Goal: Task Accomplishment & Management: Manage account settings

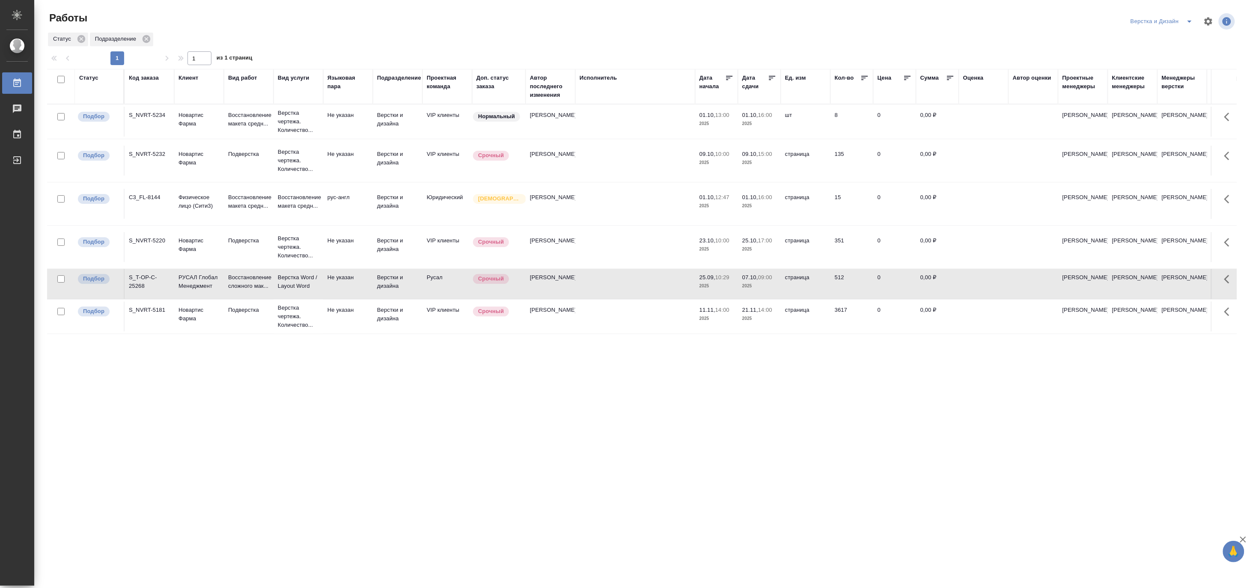
click at [1189, 21] on icon "split button" at bounding box center [1190, 21] width 10 height 10
click at [1159, 77] on li "Ждемс" at bounding box center [1167, 80] width 82 height 14
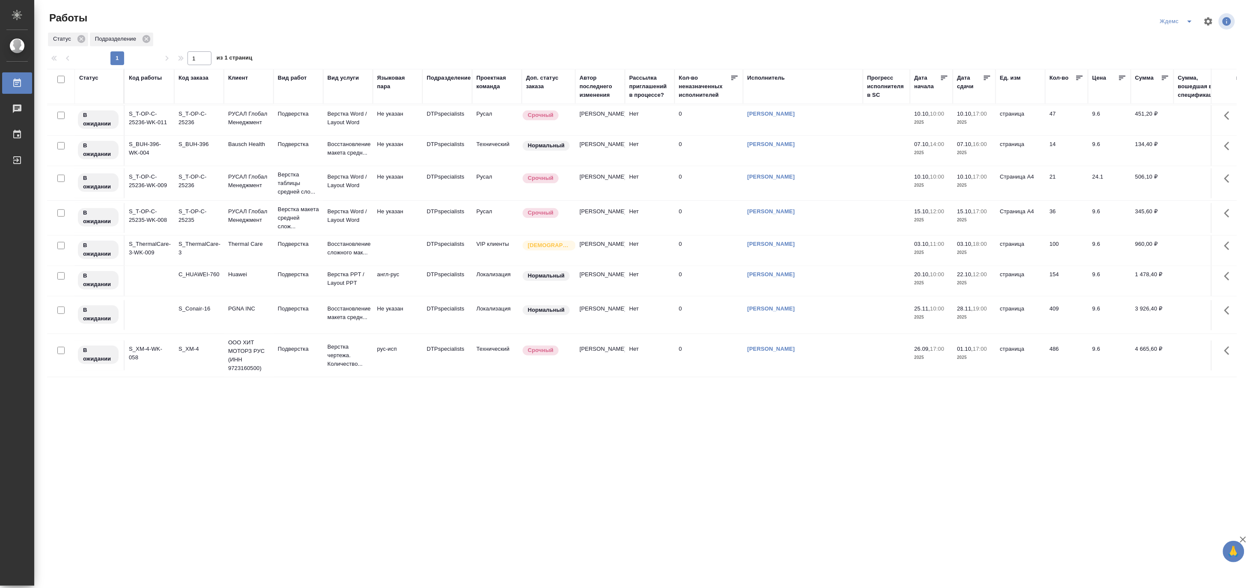
scroll to position [318, 0]
click at [238, 344] on p "ООО ХИТ МОТОРЗ РУС (ИНН 9723160500)" at bounding box center [248, 355] width 41 height 34
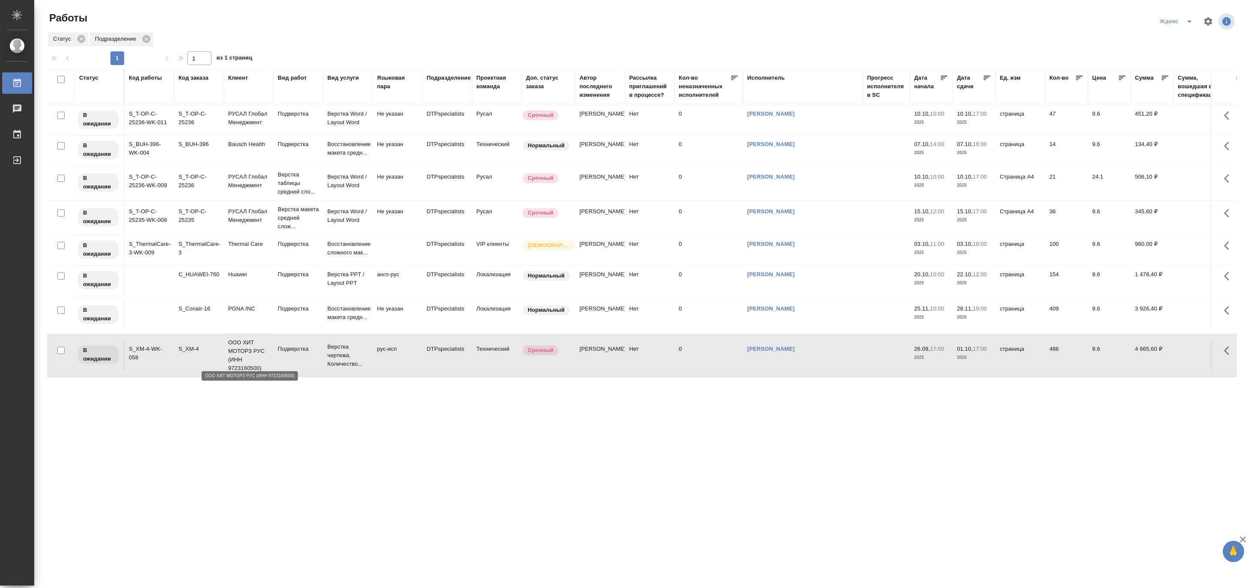
click at [238, 344] on p "ООО ХИТ МОТОРЗ РУС (ИНН 9723160500)" at bounding box center [248, 355] width 41 height 34
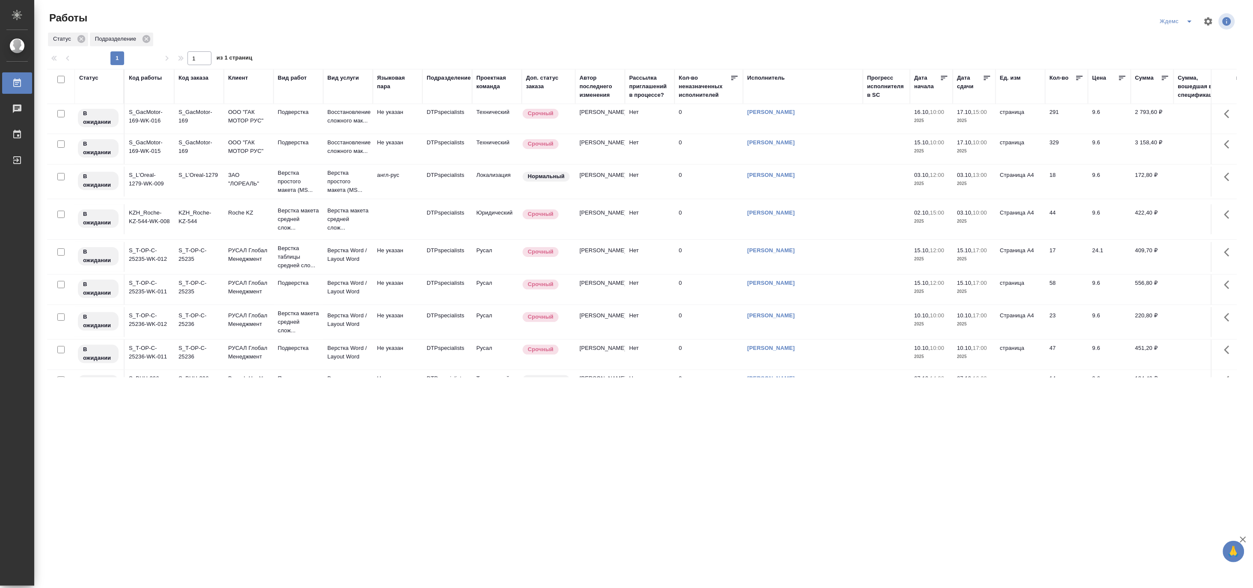
scroll to position [0, 0]
click at [261, 122] on p "ООО "ГАК МОТОР РУС"" at bounding box center [248, 117] width 41 height 17
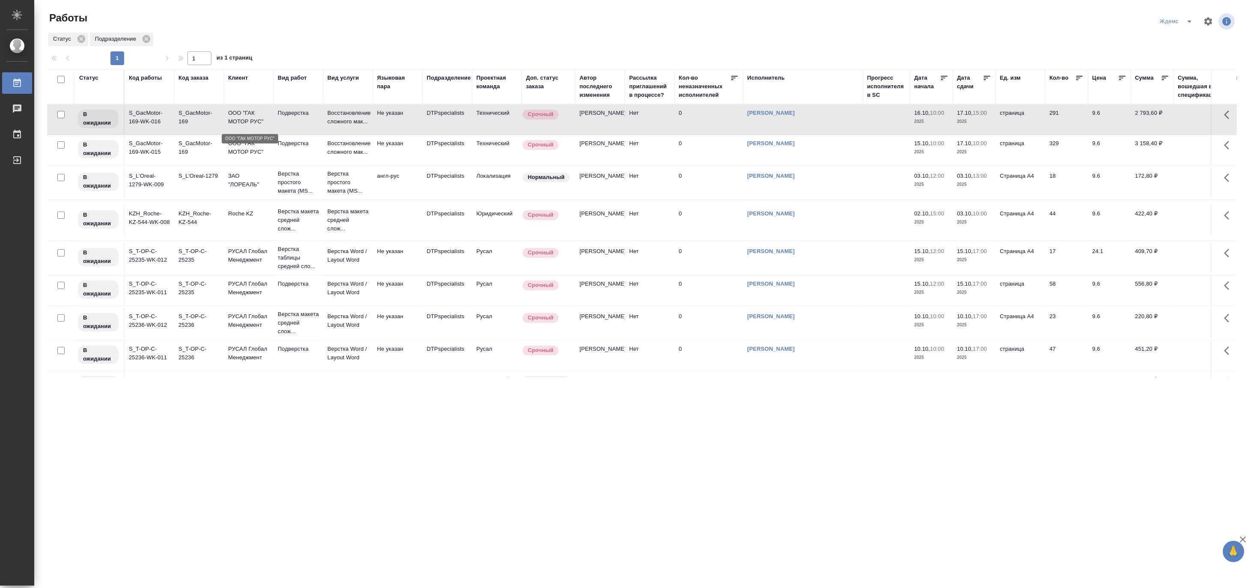
click at [261, 122] on p "ООО "ГАК МОТОР РУС"" at bounding box center [248, 117] width 41 height 17
click at [1187, 18] on icon "split button" at bounding box center [1190, 21] width 10 height 10
click at [1186, 63] on li "[PERSON_NAME]" at bounding box center [1182, 66] width 82 height 14
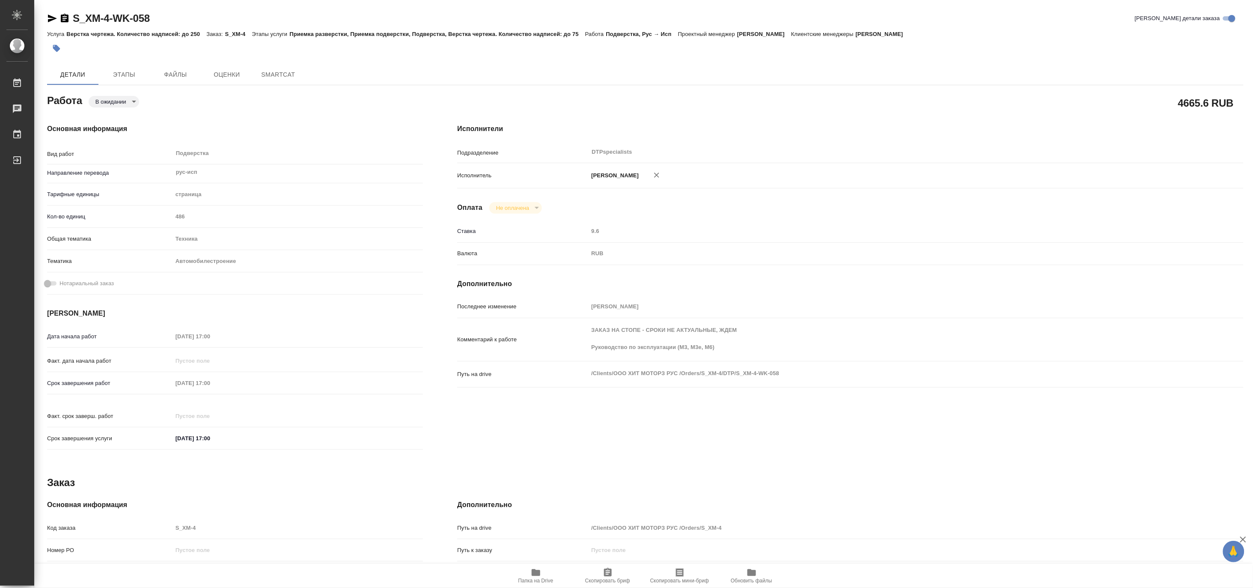
type textarea "x"
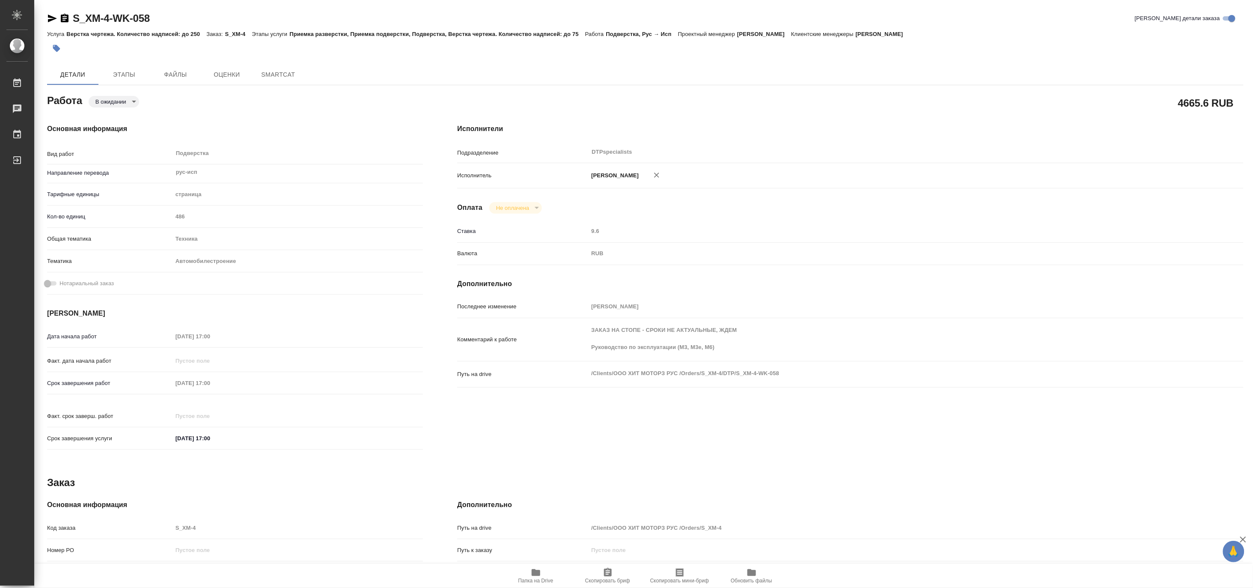
type textarea "x"
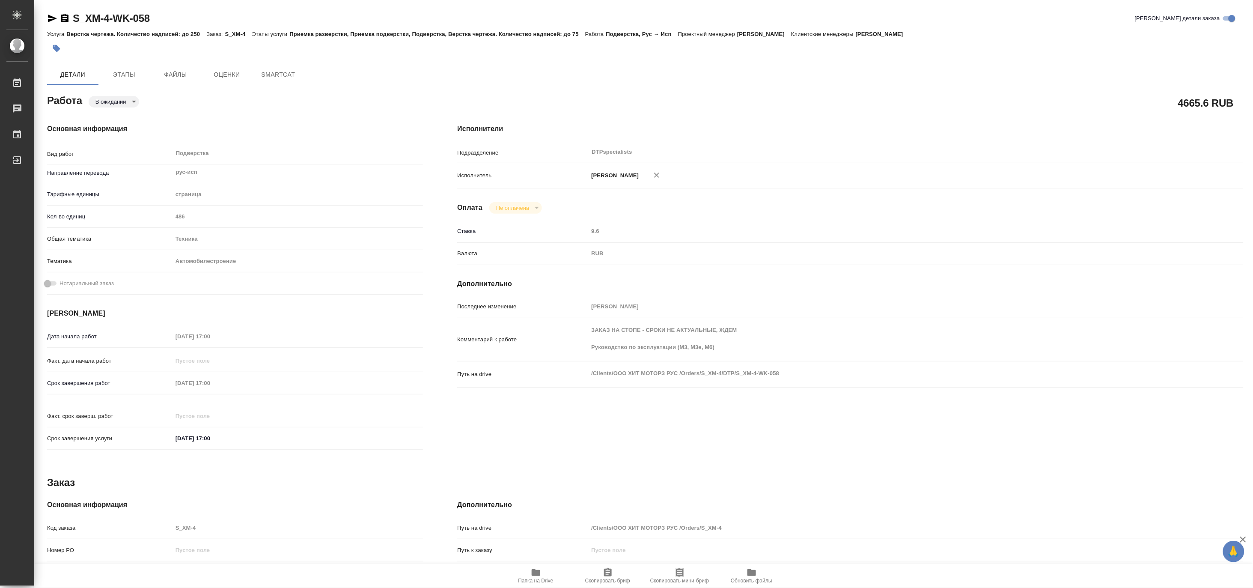
type textarea "x"
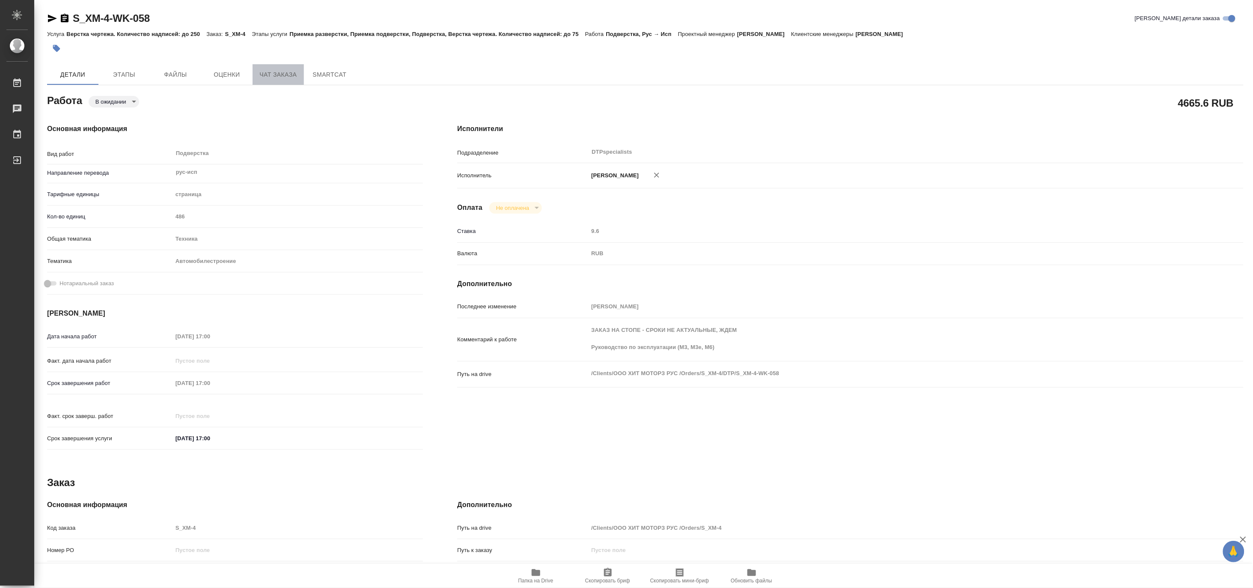
click at [275, 78] on span "Чат заказа" at bounding box center [278, 74] width 41 height 11
type textarea "x"
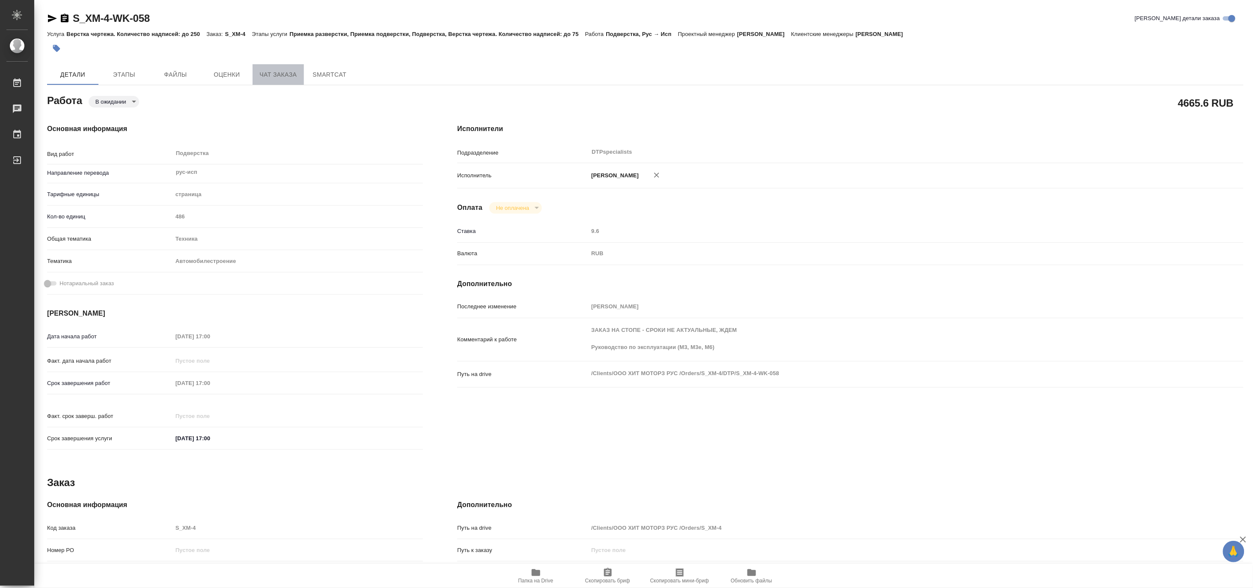
type textarea "x"
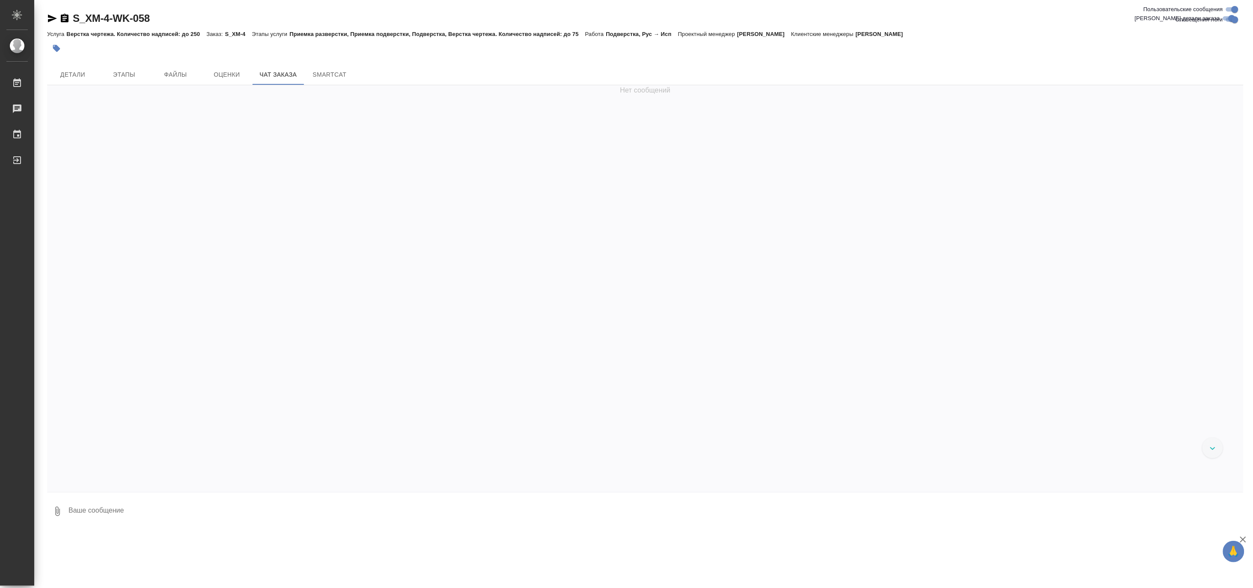
scroll to position [71602, 0]
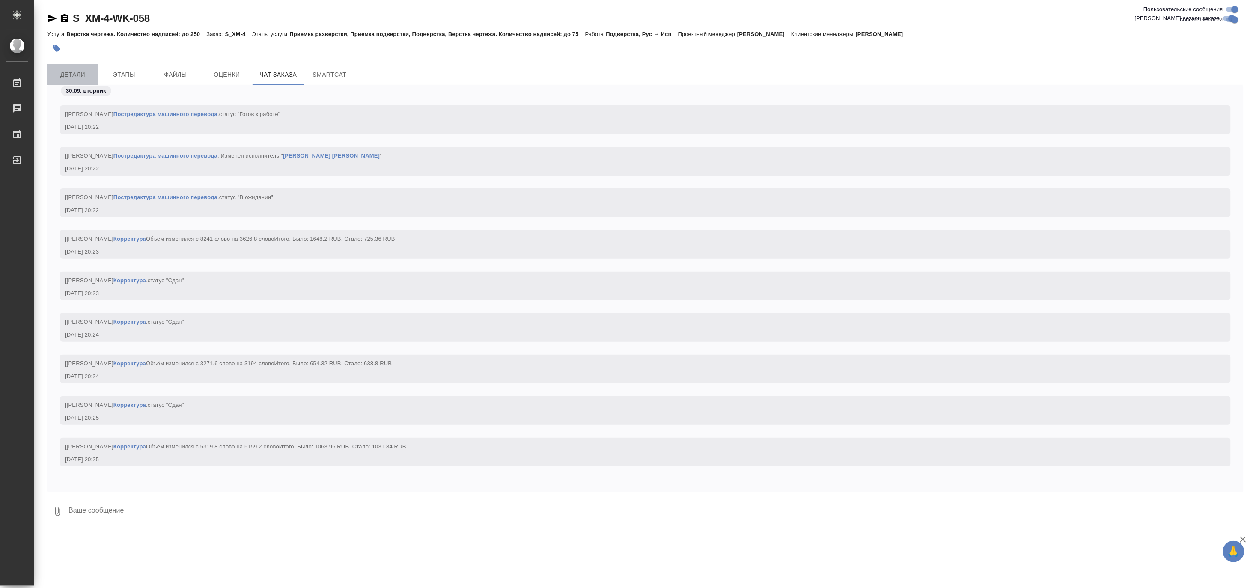
click at [82, 71] on span "Детали" at bounding box center [72, 74] width 41 height 11
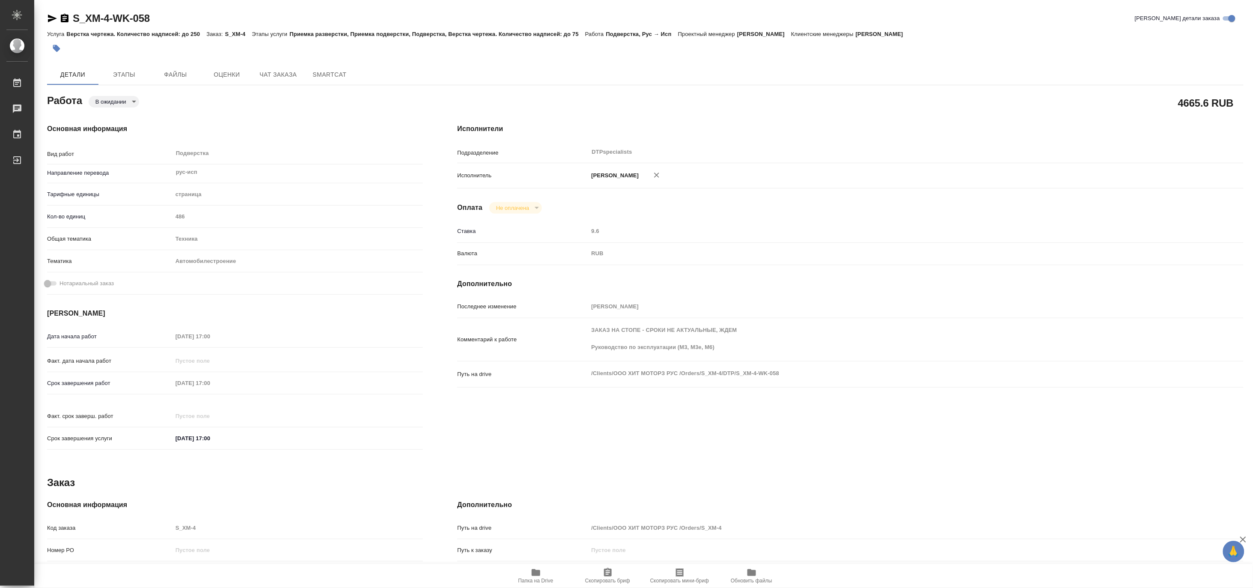
type textarea "x"
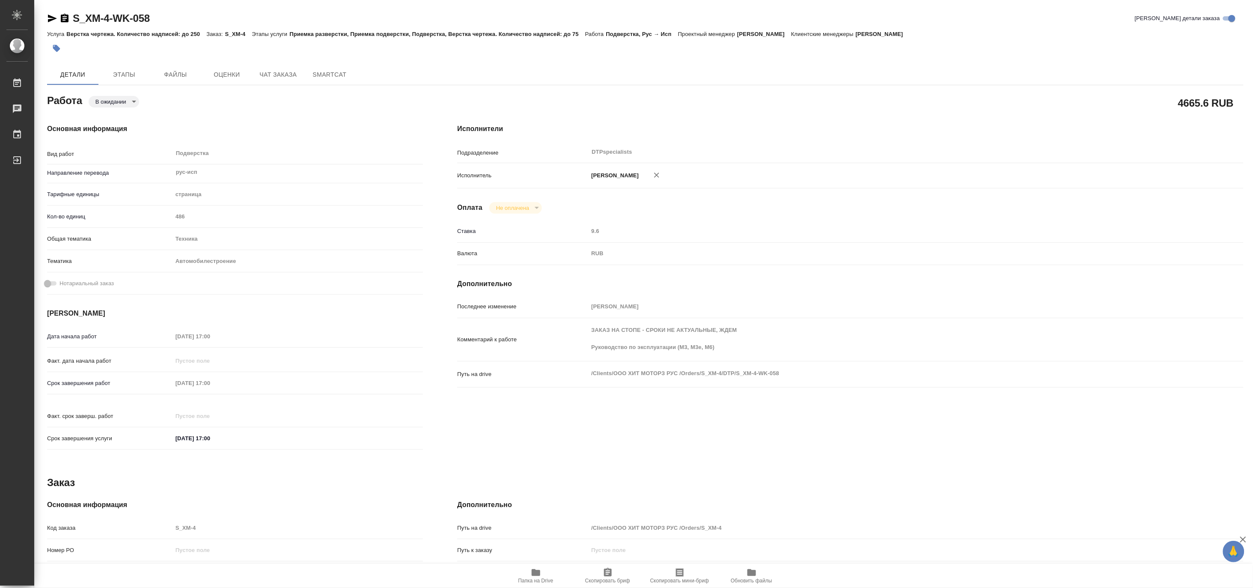
type textarea "x"
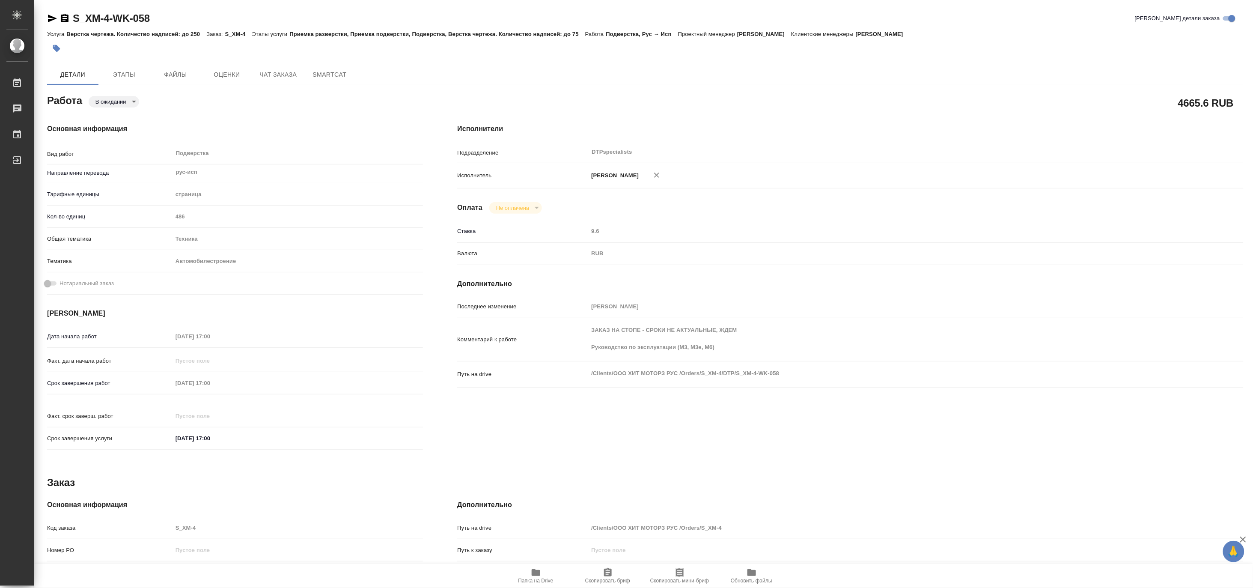
type textarea "x"
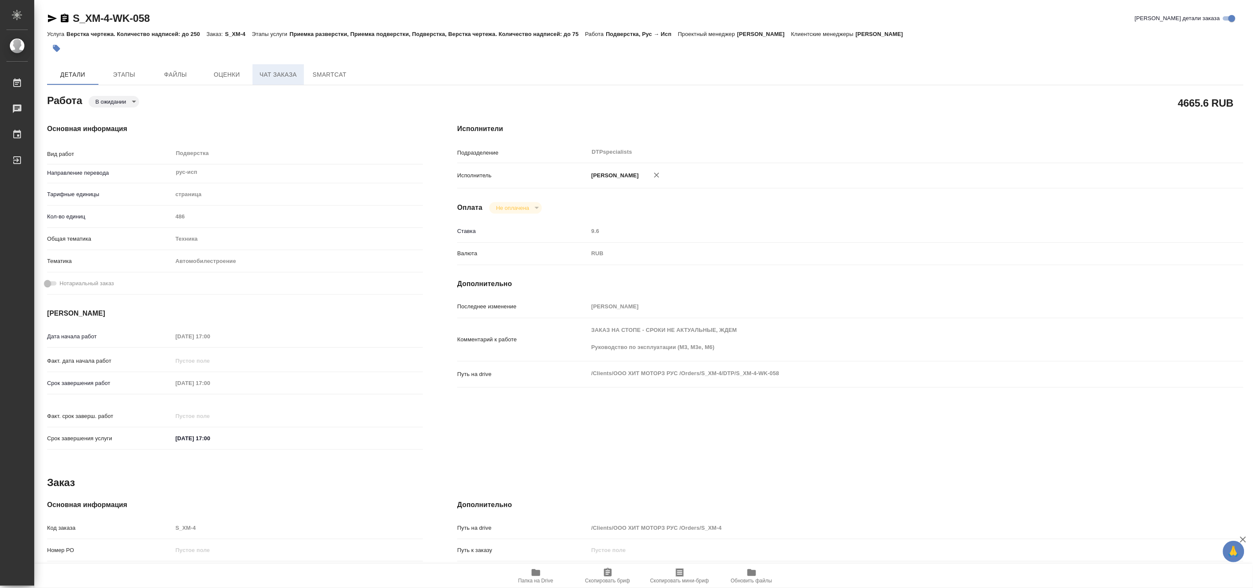
click at [267, 76] on span "Чат заказа" at bounding box center [278, 74] width 41 height 11
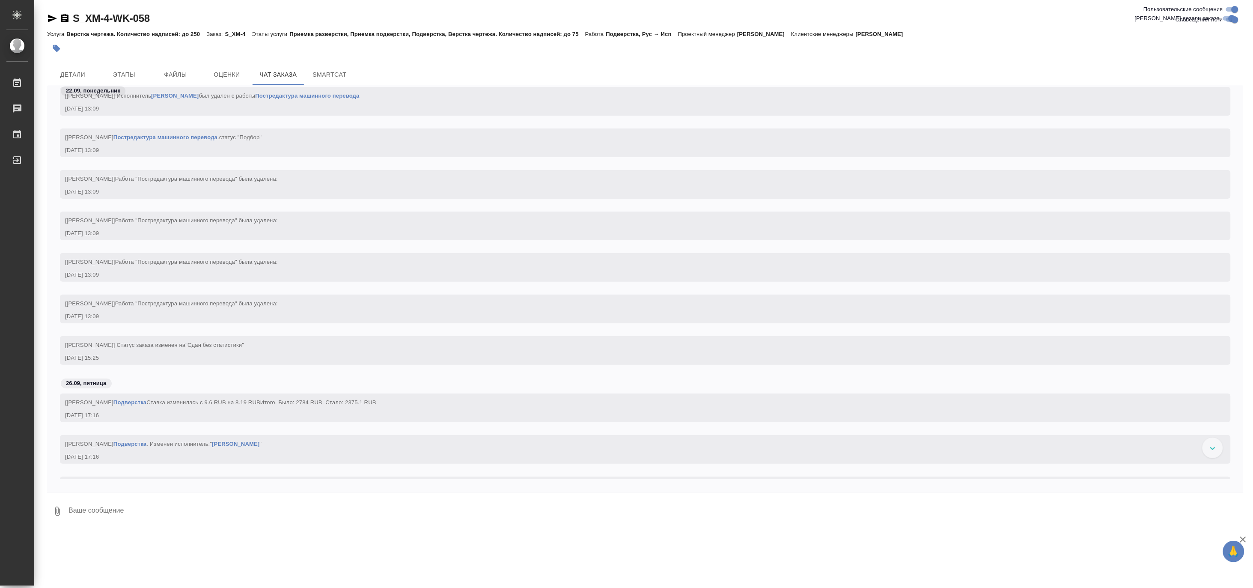
scroll to position [69354, 0]
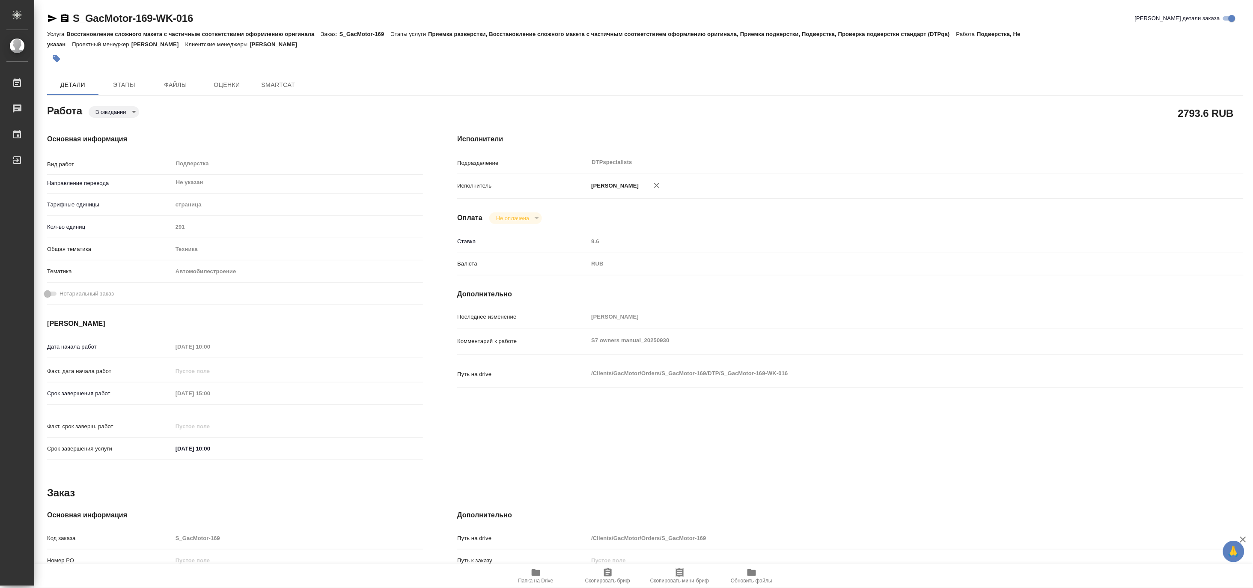
type textarea "x"
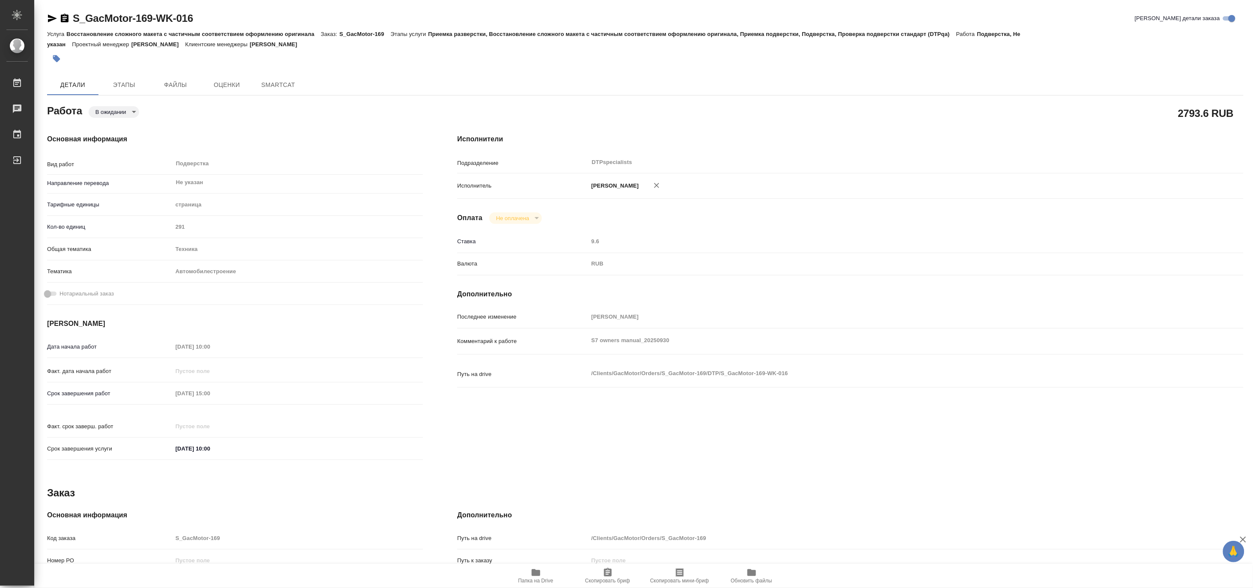
type textarea "x"
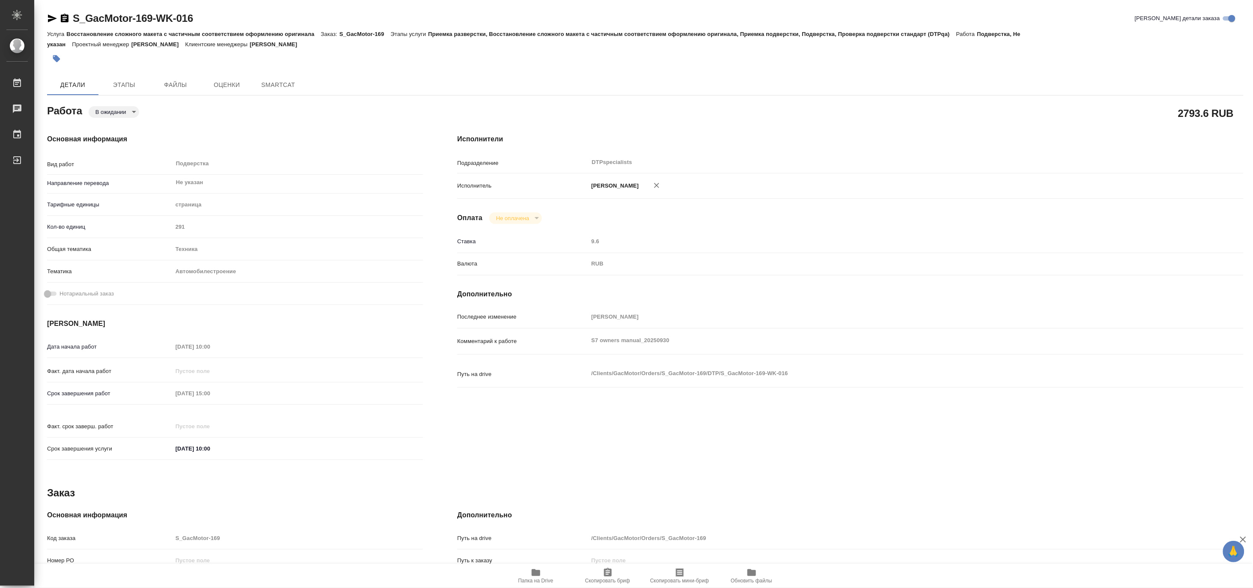
type textarea "x"
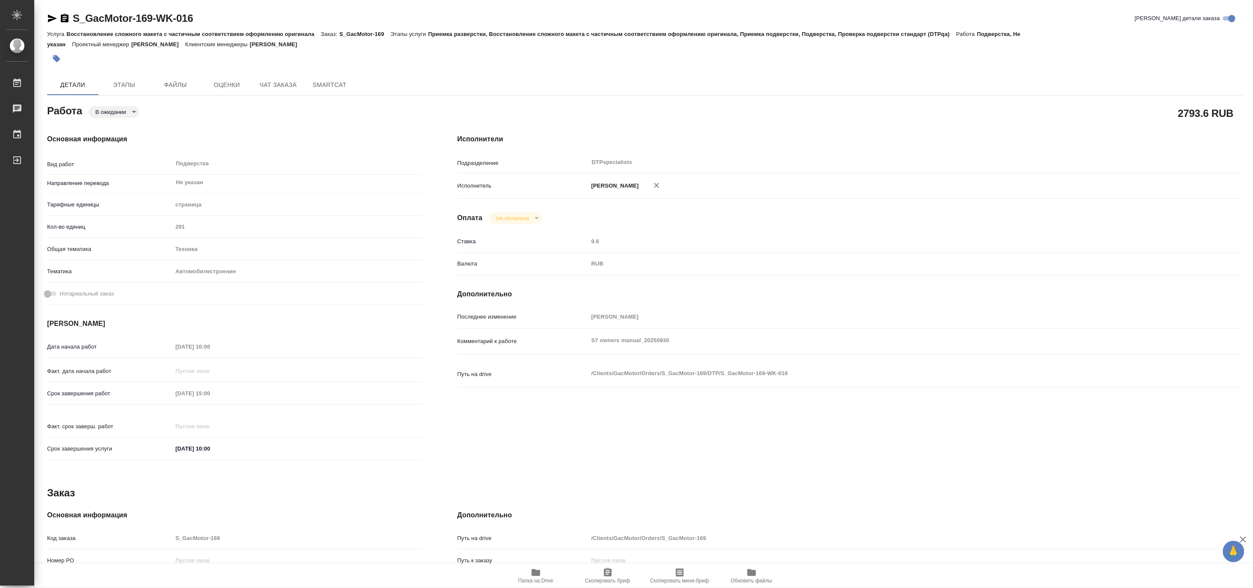
type textarea "x"
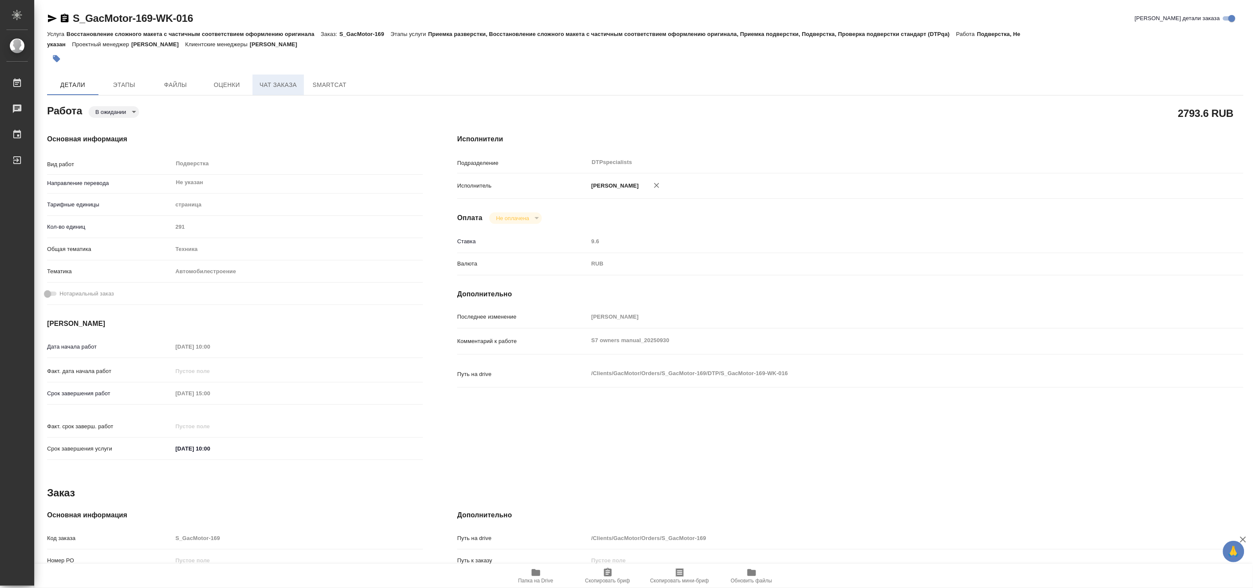
type textarea "x"
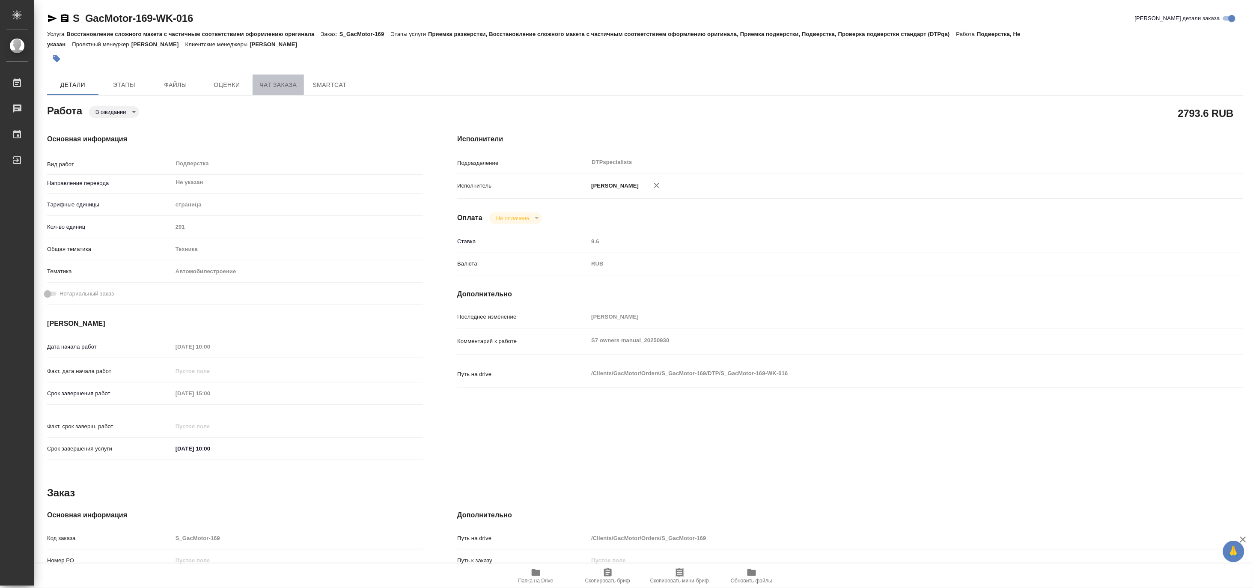
click at [272, 88] on span "Чат заказа" at bounding box center [278, 85] width 41 height 11
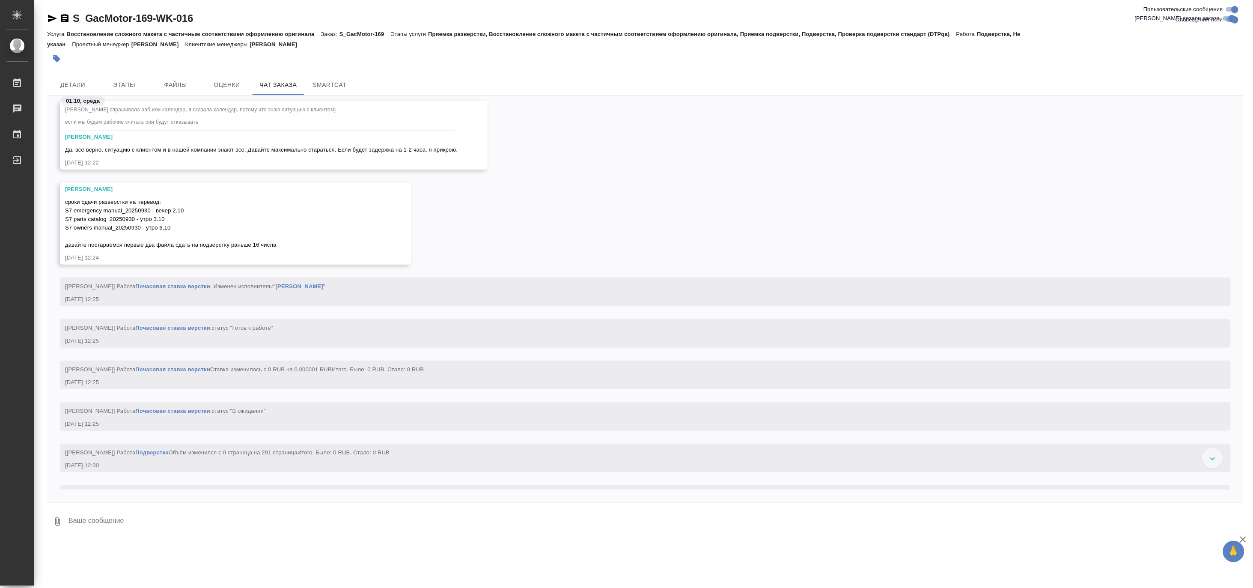
scroll to position [8155, 0]
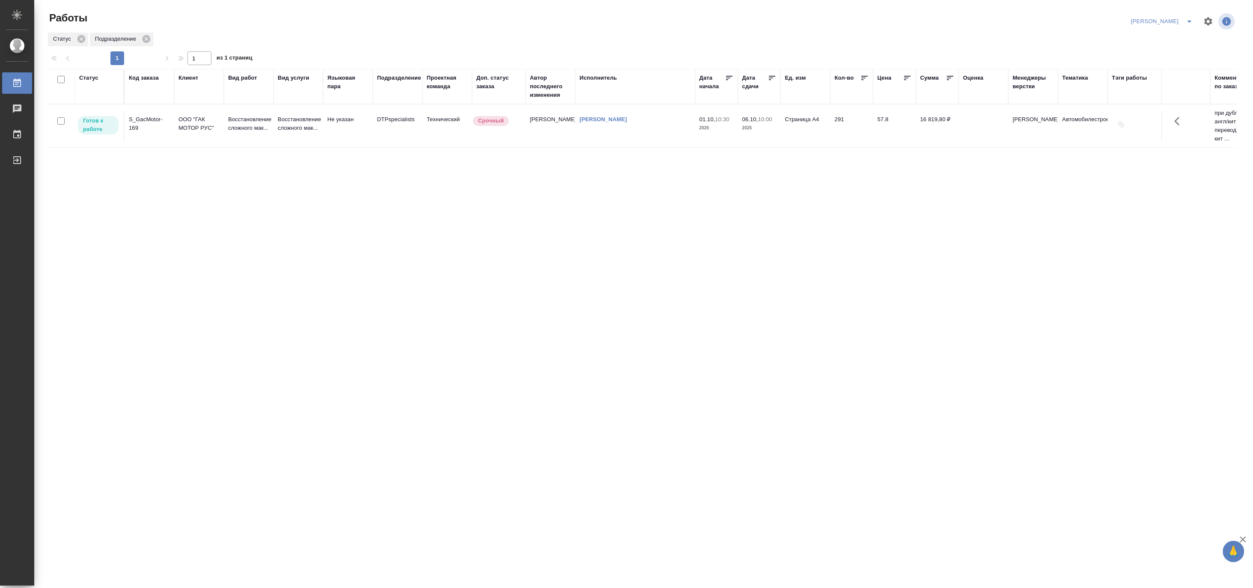
click at [1194, 18] on icon "split button" at bounding box center [1190, 21] width 10 height 10
click at [1163, 79] on li "Верстка и Дизайн" at bounding box center [1158, 80] width 82 height 14
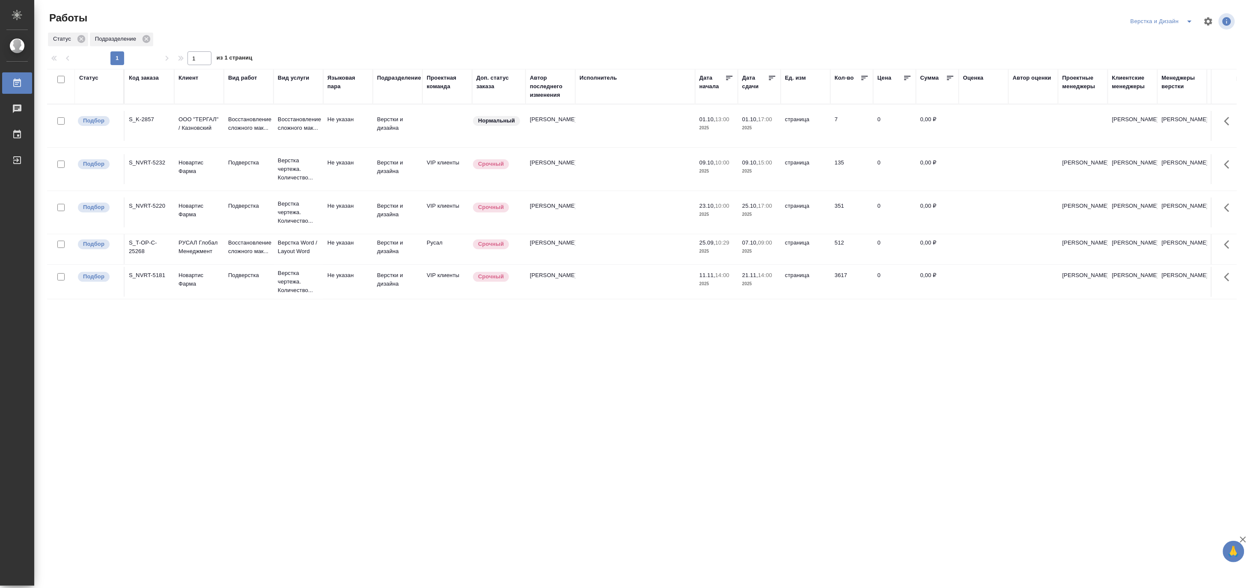
click at [1188, 10] on div "Работы Верстка и Дизайн Статус Подразделение 1 1 из 1 страниц Статус Код заказа…" at bounding box center [645, 191] width 1206 height 382
click at [1189, 22] on icon "split button" at bounding box center [1190, 21] width 10 height 10
click at [1156, 66] on li "[PERSON_NAME]" at bounding box center [1167, 66] width 82 height 14
